Goal: Transaction & Acquisition: Purchase product/service

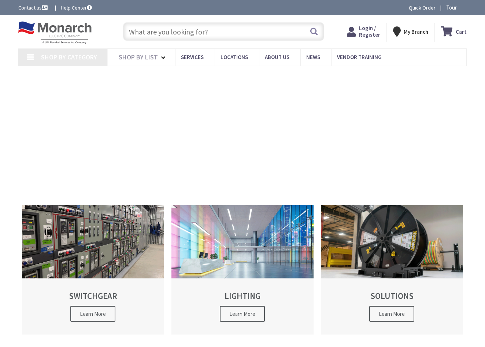
type input "[STREET_ADDRESS]"
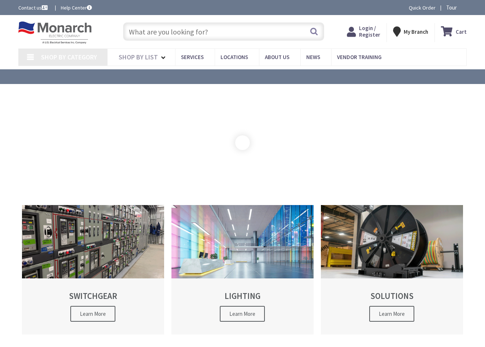
drag, startPoint x: 213, startPoint y: 38, endPoint x: 219, endPoint y: 36, distance: 6.6
click at [215, 38] on input "text" at bounding box center [223, 31] width 201 height 18
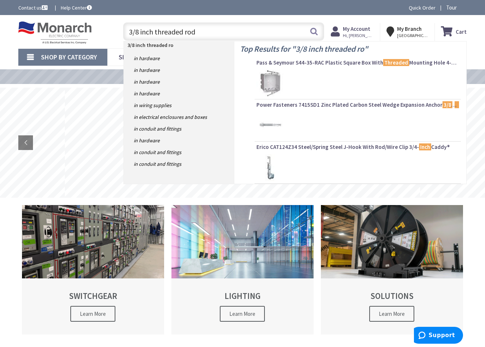
type input "3/8 inch threaded rod"
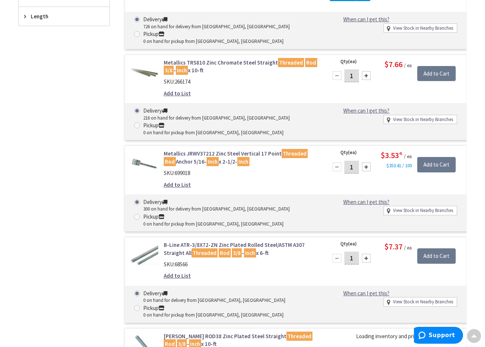
scroll to position [342, 0]
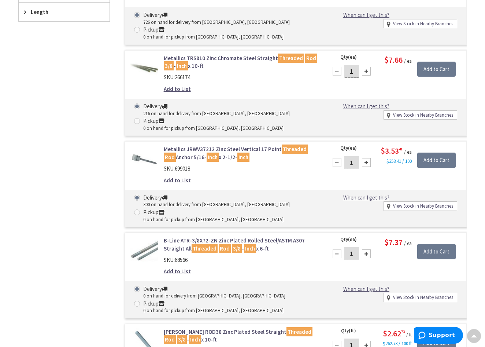
drag, startPoint x: 73, startPoint y: 243, endPoint x: 73, endPoint y: 215, distance: 27.1
click at [73, 215] on div "Filters 10 items Pickup Today New Rochelle, NY (0 mi) (1) Port Washington, NY (…" at bounding box center [64, 322] width 92 height 909
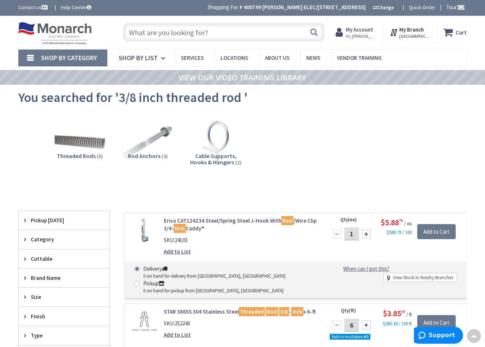
scroll to position [0, 0]
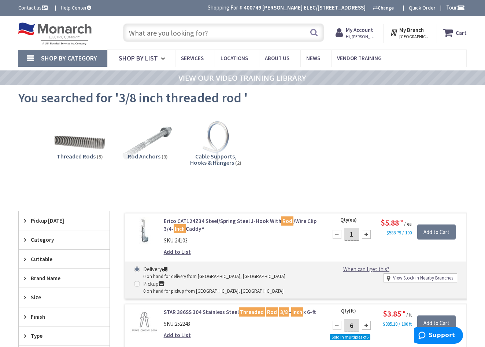
click at [155, 40] on input "text" at bounding box center [223, 32] width 201 height 18
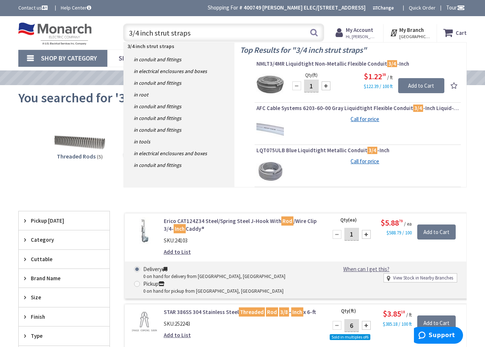
type input "3/4 inch strut straps"
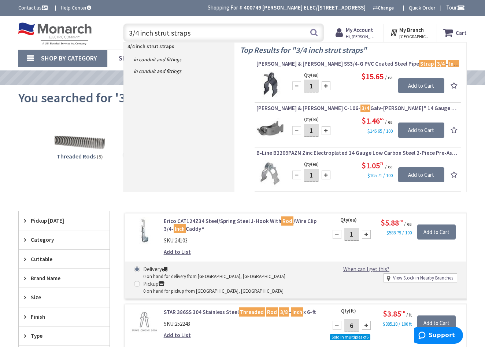
drag, startPoint x: 223, startPoint y: 33, endPoint x: 70, endPoint y: 25, distance: 153.7
click at [70, 25] on div "Toggle Nav 3/4 inch strut straps 3/4 inch strut straps Search Cart My Cart Close" at bounding box center [242, 33] width 459 height 25
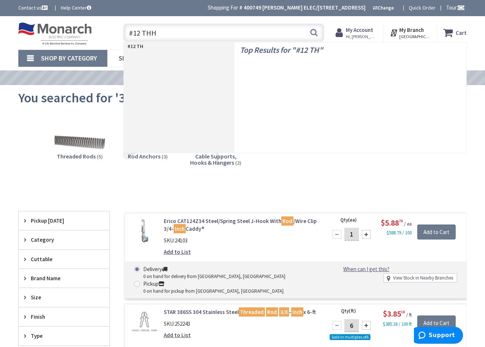
type input "#12 THHN"
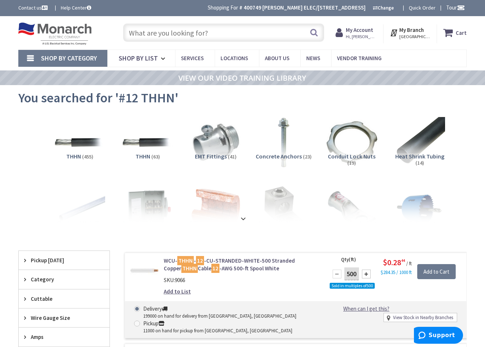
click at [208, 34] on input "text" at bounding box center [223, 32] width 201 height 18
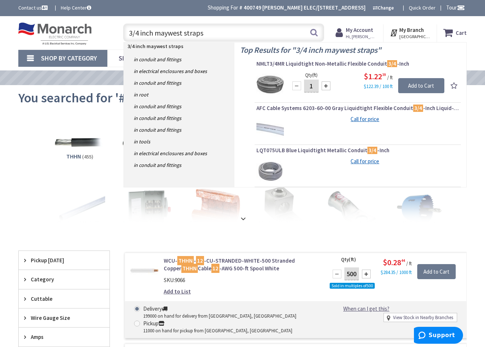
type input "3/4 inch maywest straps"
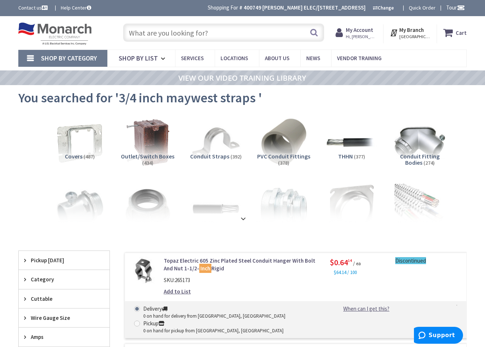
click at [184, 27] on input "text" at bounding box center [223, 32] width 201 height 18
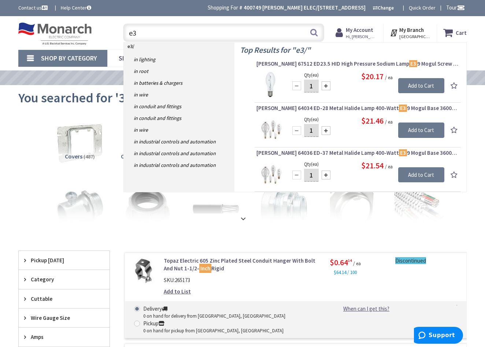
type input "e"
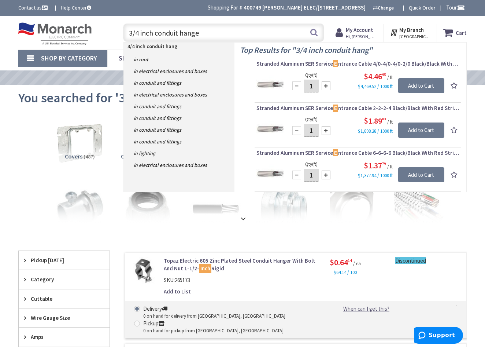
type input "3/4 inch conduit hanger"
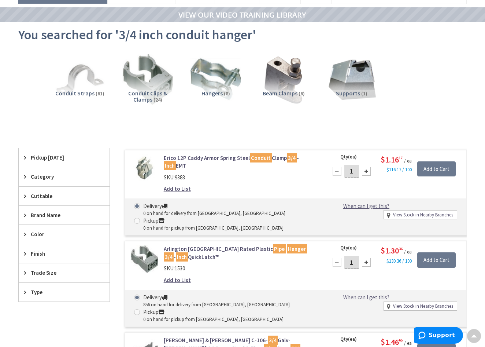
scroll to position [972, 0]
